Goal: Information Seeking & Learning: Learn about a topic

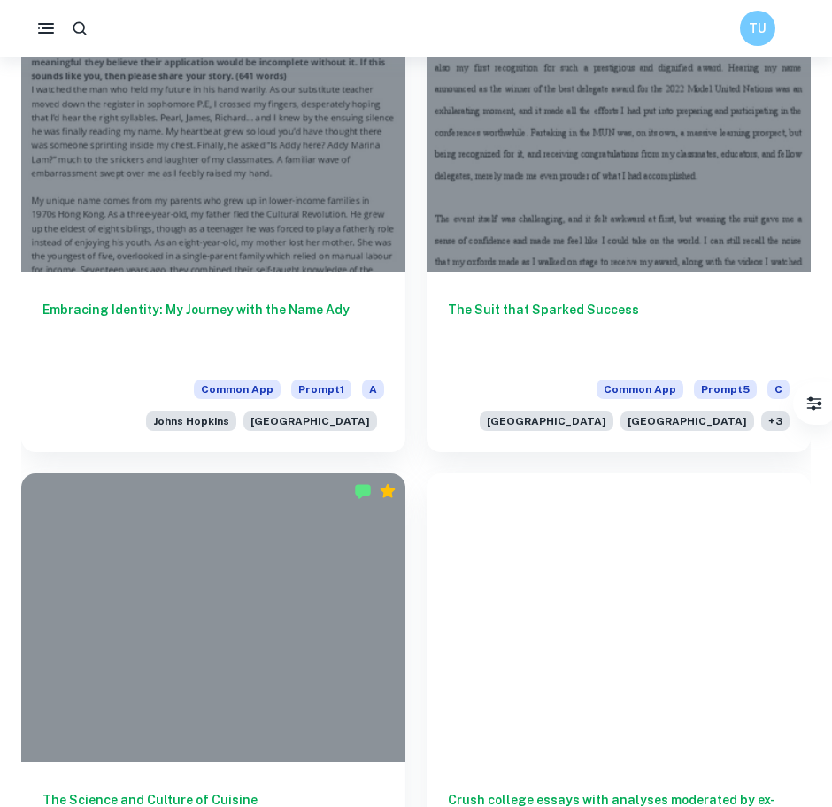
scroll to position [1106, 0]
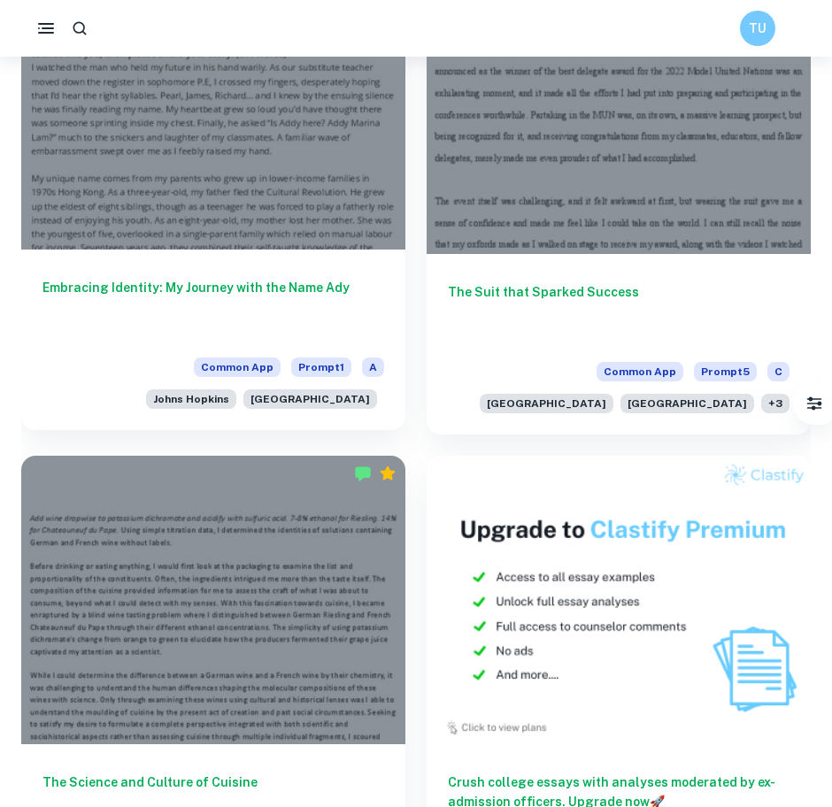
click at [271, 210] on div at bounding box center [213, 106] width 384 height 288
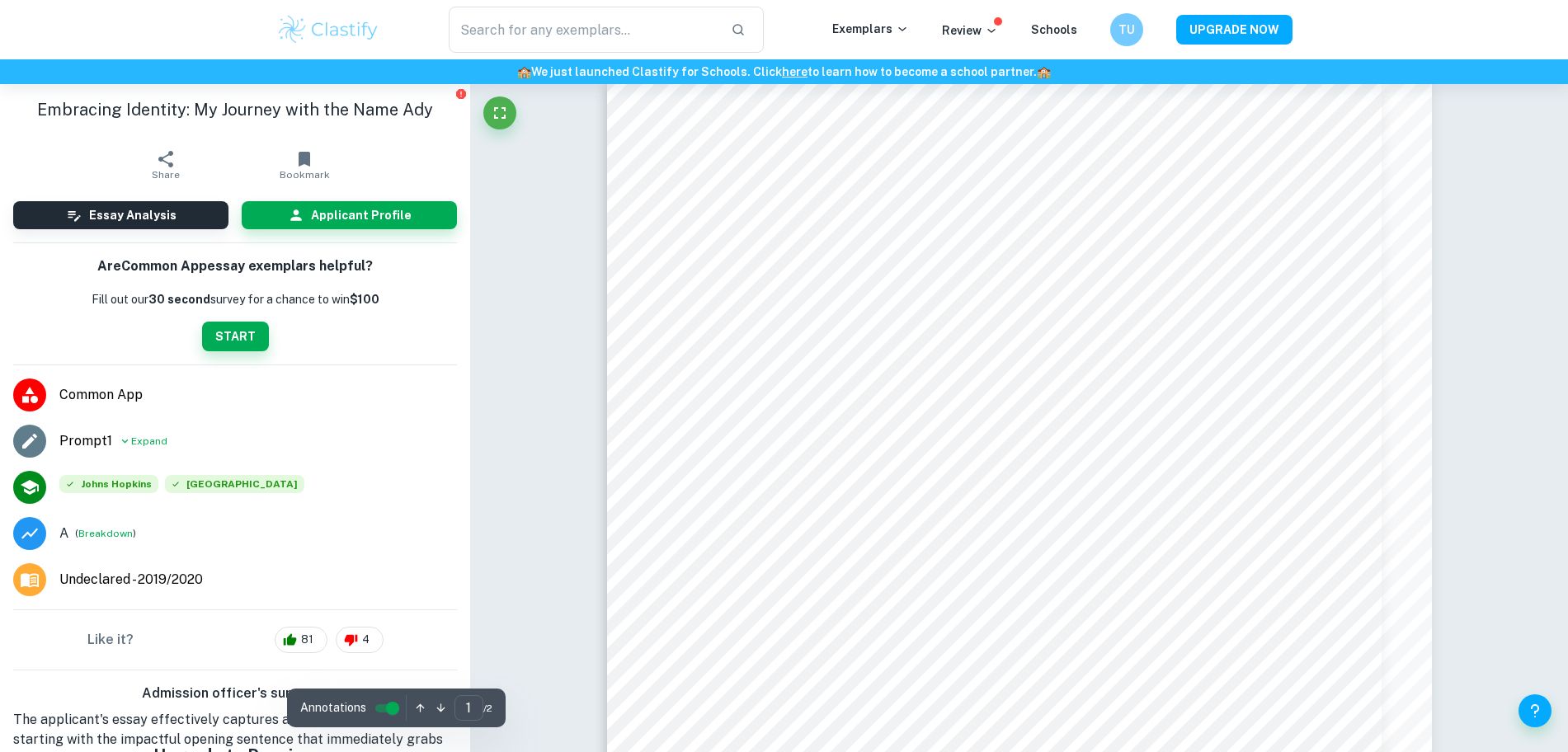
scroll to position [25, 0]
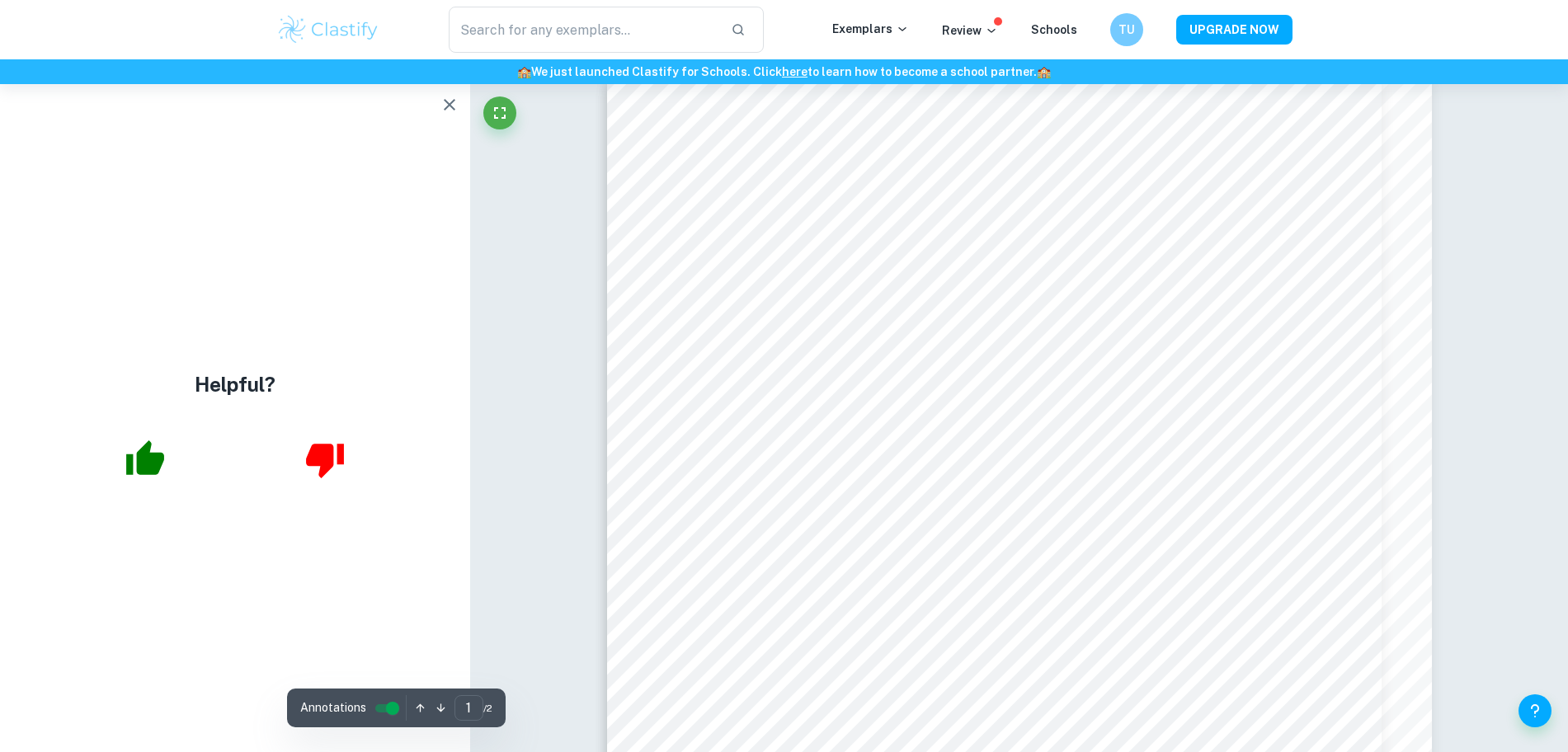
click at [311, 20] on img at bounding box center [328, 29] width 104 height 33
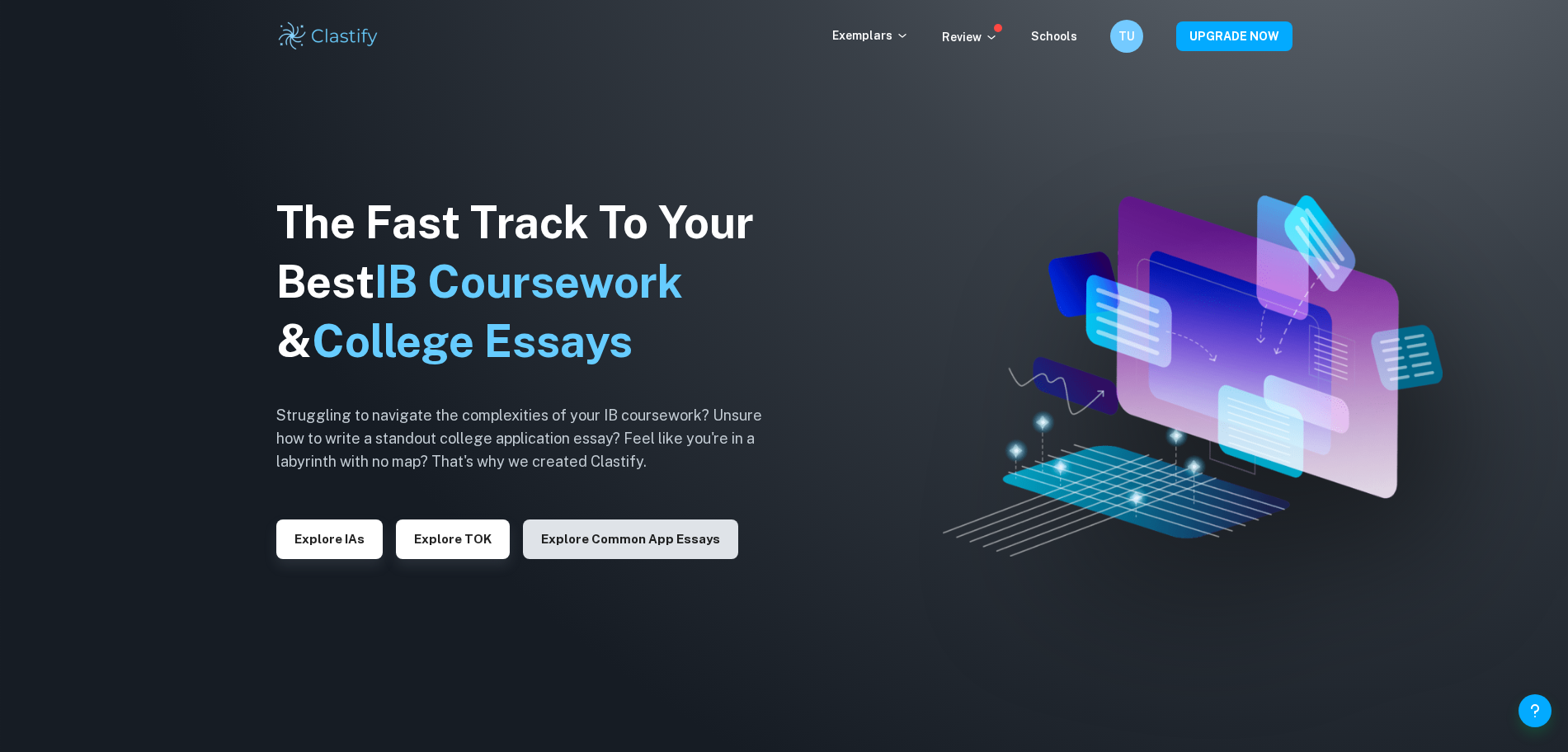
click at [640, 535] on button "Explore Common App essays" at bounding box center [630, 540] width 215 height 39
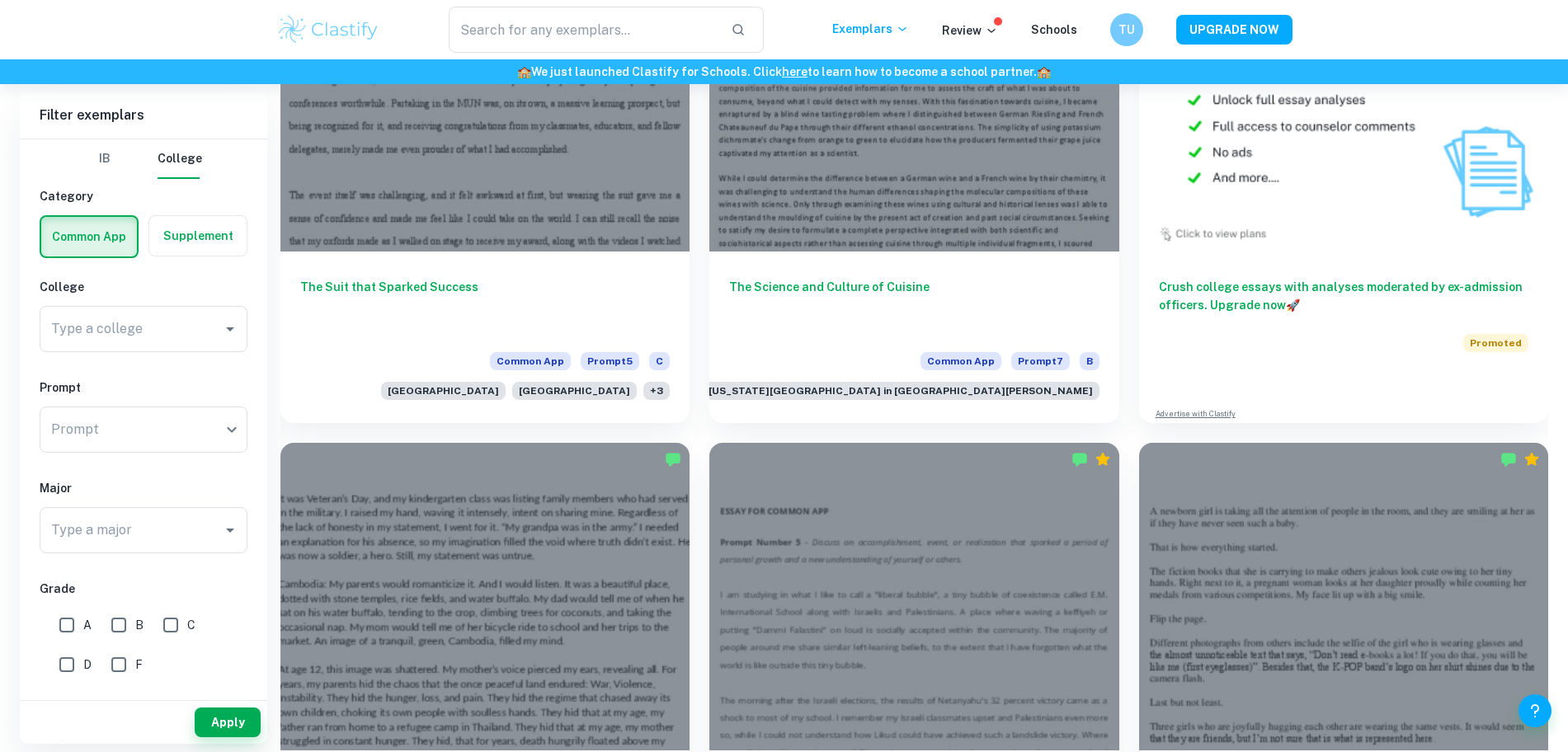
scroll to position [1131, 0]
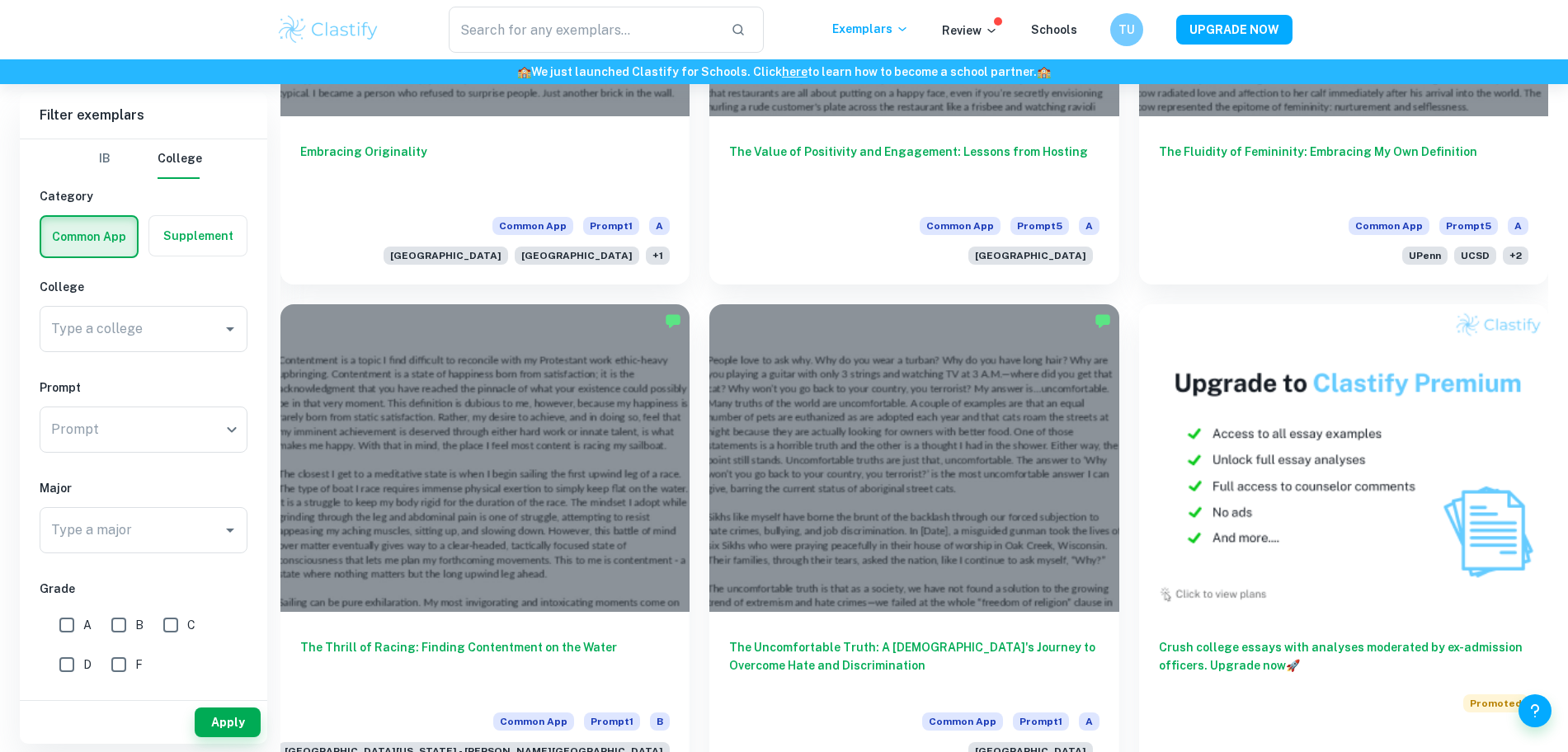
scroll to position [3296, 0]
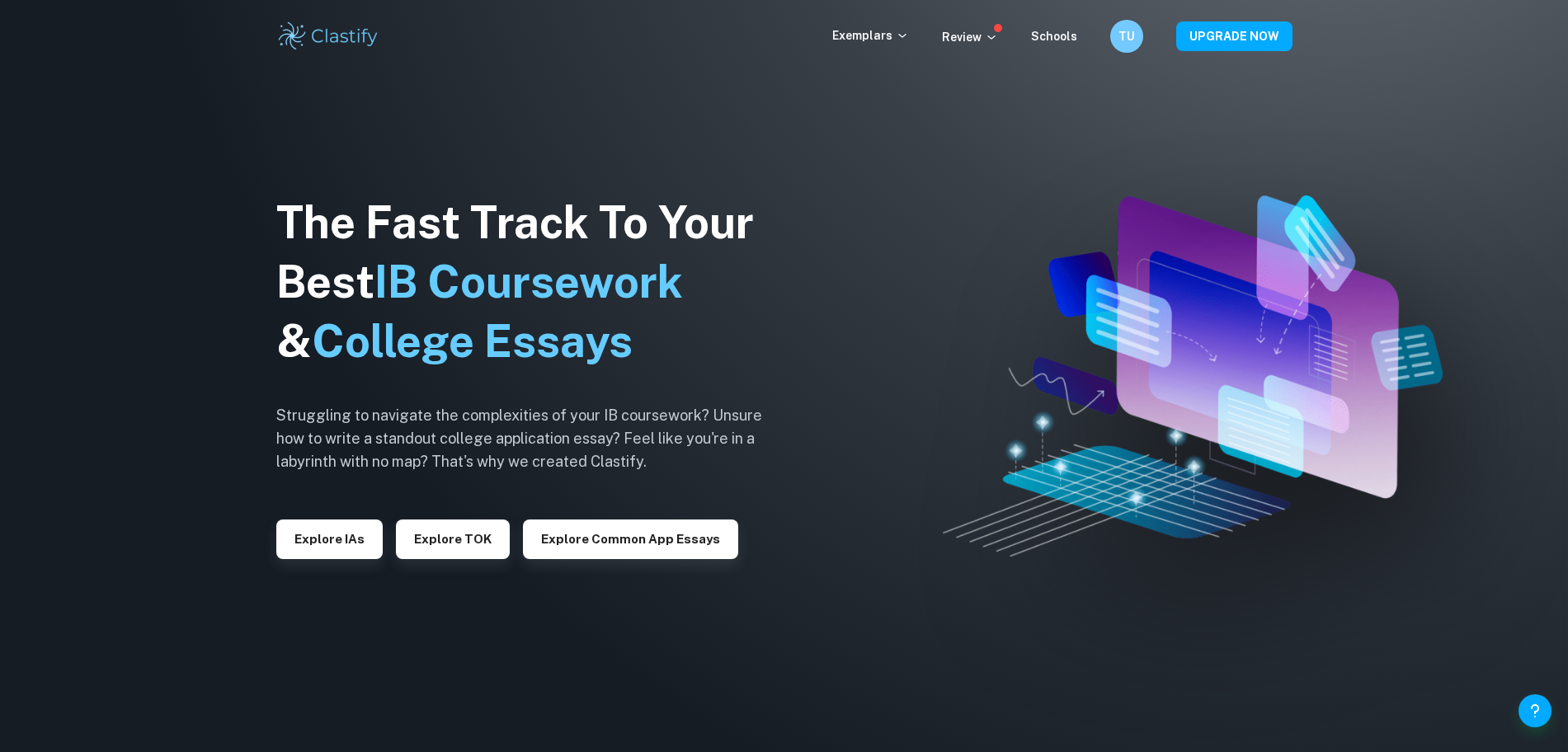
click at [609, 509] on div "Explore Common App essays" at bounding box center [624, 532] width 228 height 53
click at [613, 526] on button "Explore Common App essays" at bounding box center [630, 540] width 215 height 39
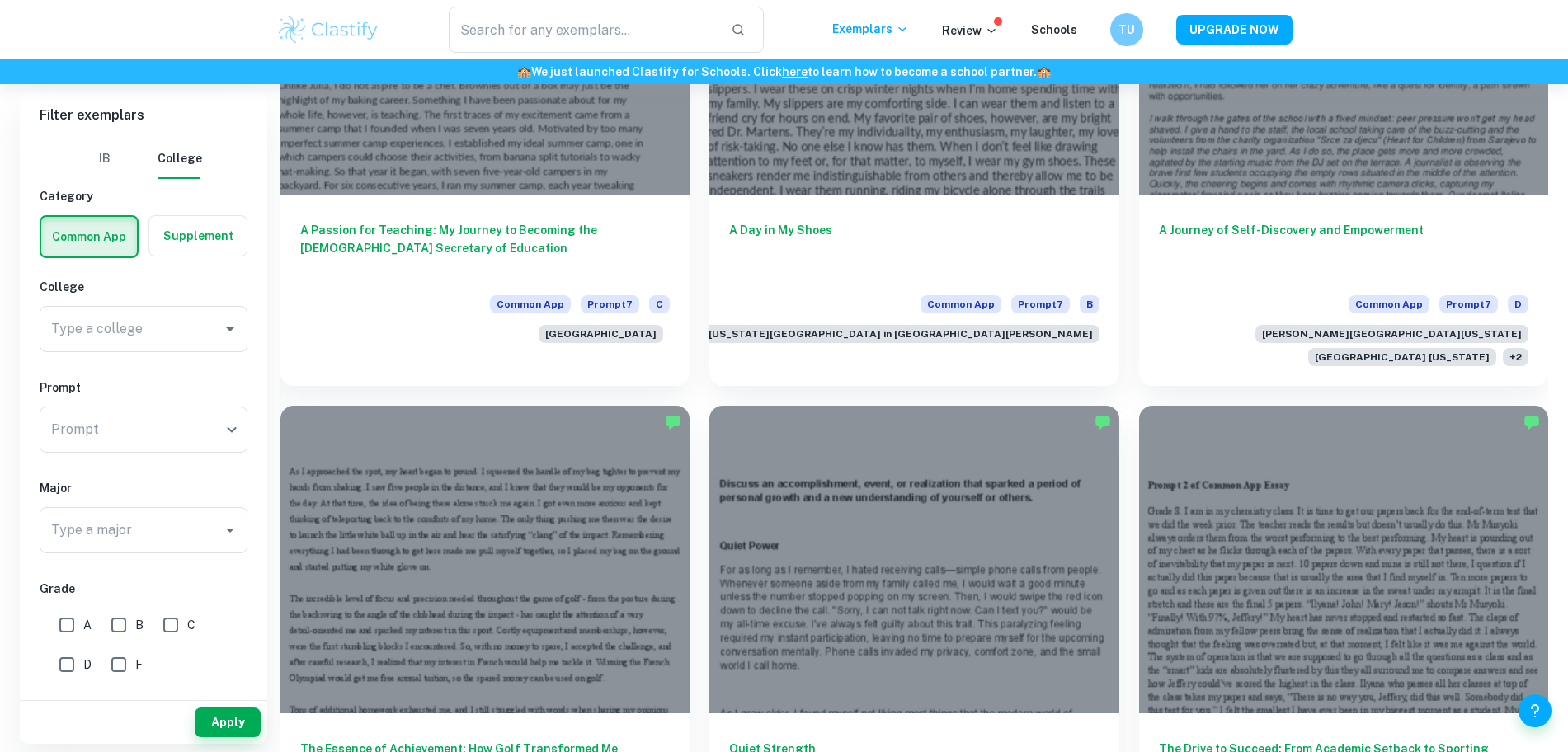
scroll to position [5243, 0]
